Goal: Information Seeking & Learning: Learn about a topic

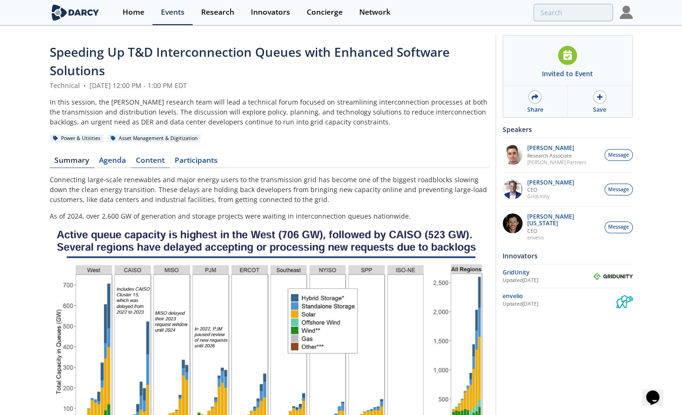
click at [157, 161] on link "Content" at bounding box center [150, 162] width 39 height 11
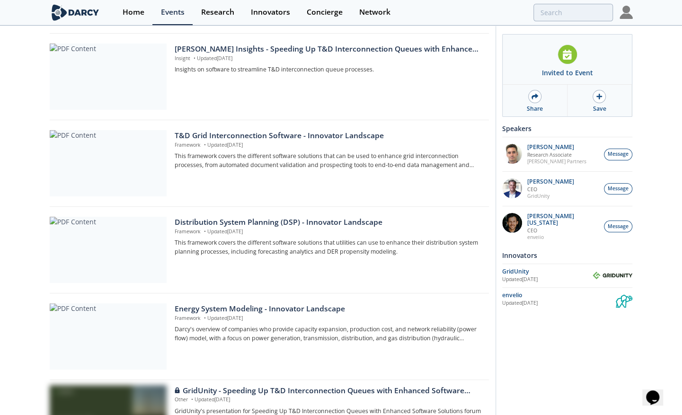
scroll to position [204, 0]
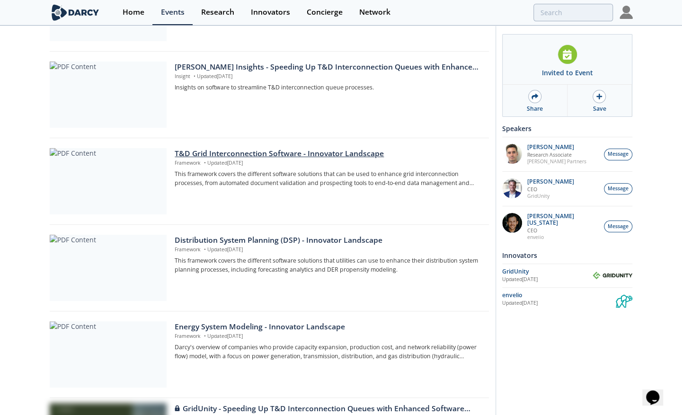
click at [230, 156] on div "T&D Grid Interconnection Software - Innovator Landscape" at bounding box center [328, 153] width 307 height 11
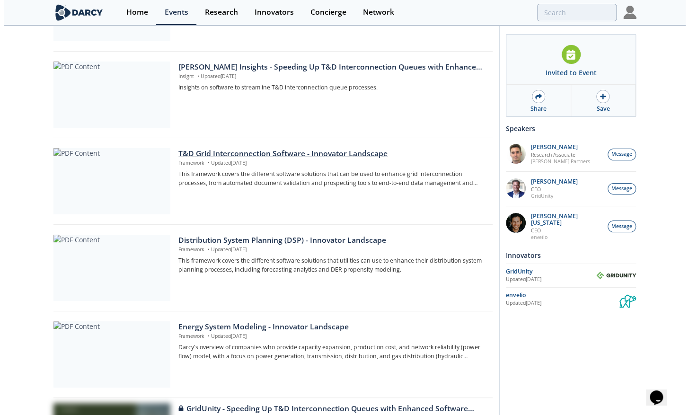
scroll to position [0, 0]
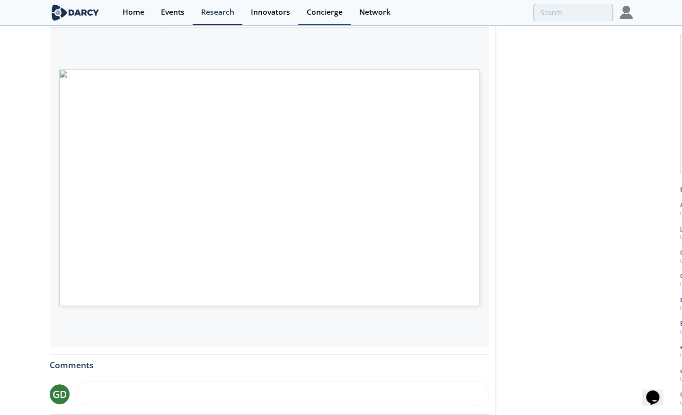
scroll to position [84, 0]
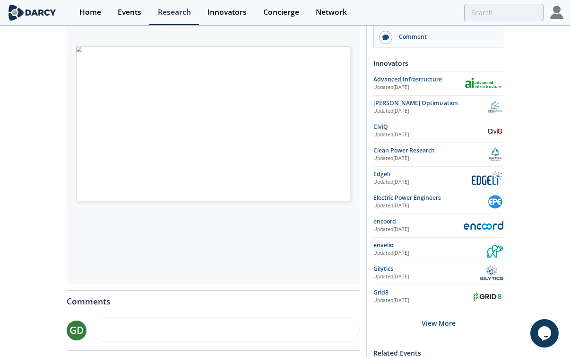
scroll to position [189, 0]
